Goal: Task Accomplishment & Management: Use online tool/utility

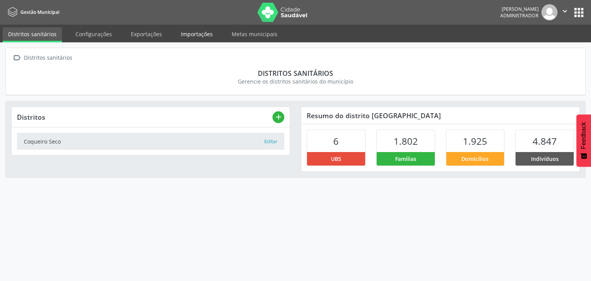
click at [200, 37] on link "Importações" at bounding box center [196, 33] width 43 height 13
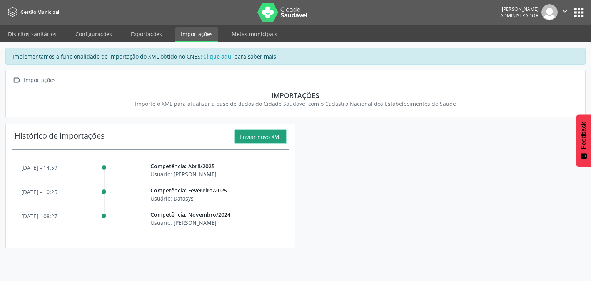
click at [258, 136] on button "Enviar novo XML" at bounding box center [260, 136] width 51 height 13
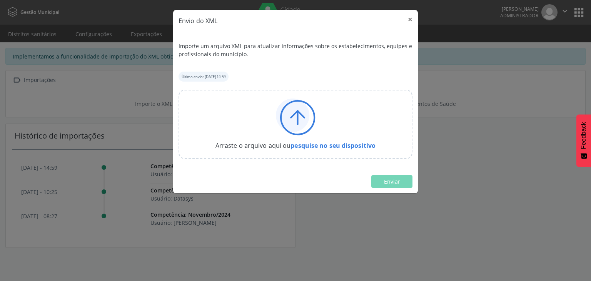
click at [303, 117] on icon at bounding box center [297, 114] width 13 height 7
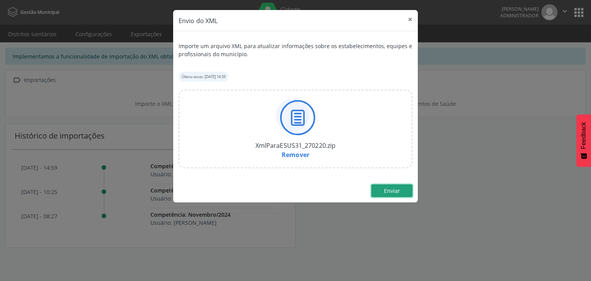
click at [391, 190] on span "Enviar" at bounding box center [392, 190] width 16 height 7
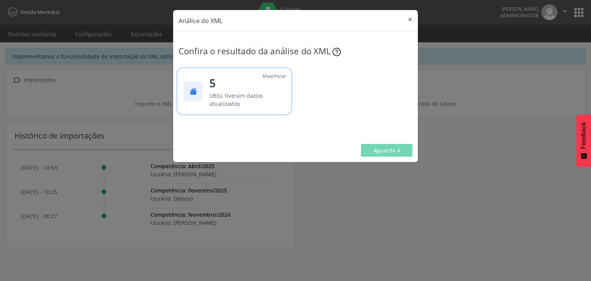
click at [217, 92] on span "UBSs tiveram dados atualizados" at bounding box center [236, 100] width 54 height 16
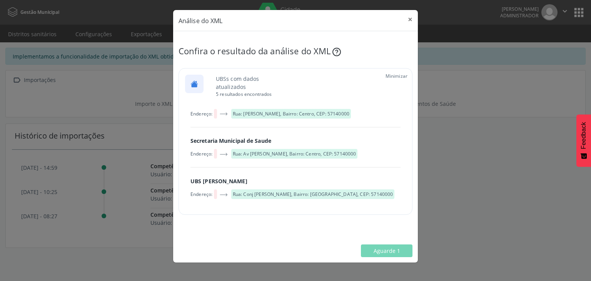
scroll to position [112, 0]
click at [380, 251] on span "Confirmar importação" at bounding box center [371, 250] width 57 height 7
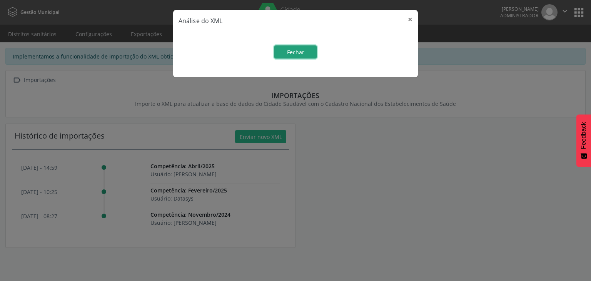
click at [281, 51] on button "Fechar" at bounding box center [295, 51] width 42 height 13
